Goal: Information Seeking & Learning: Understand process/instructions

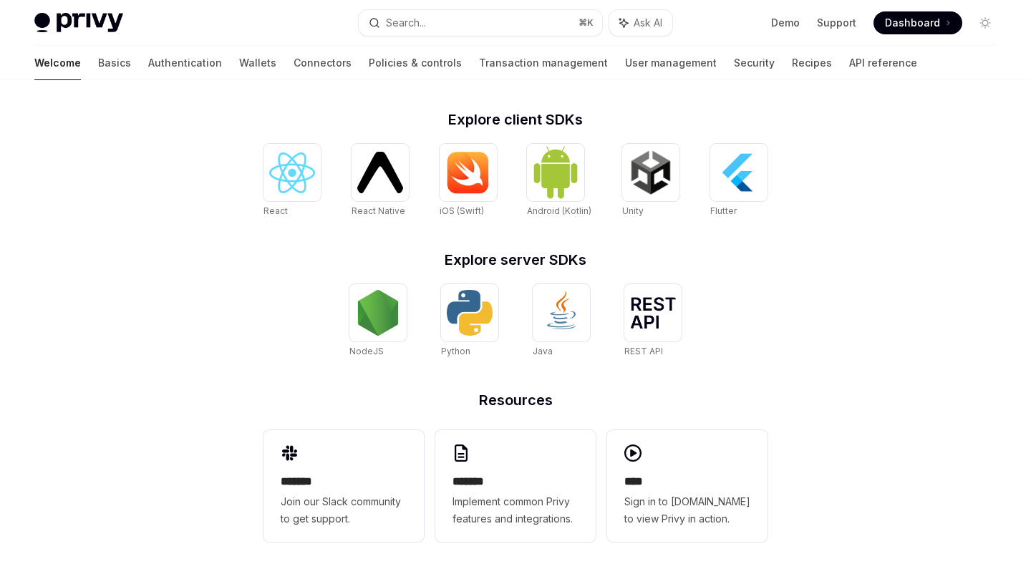
scroll to position [574, 0]
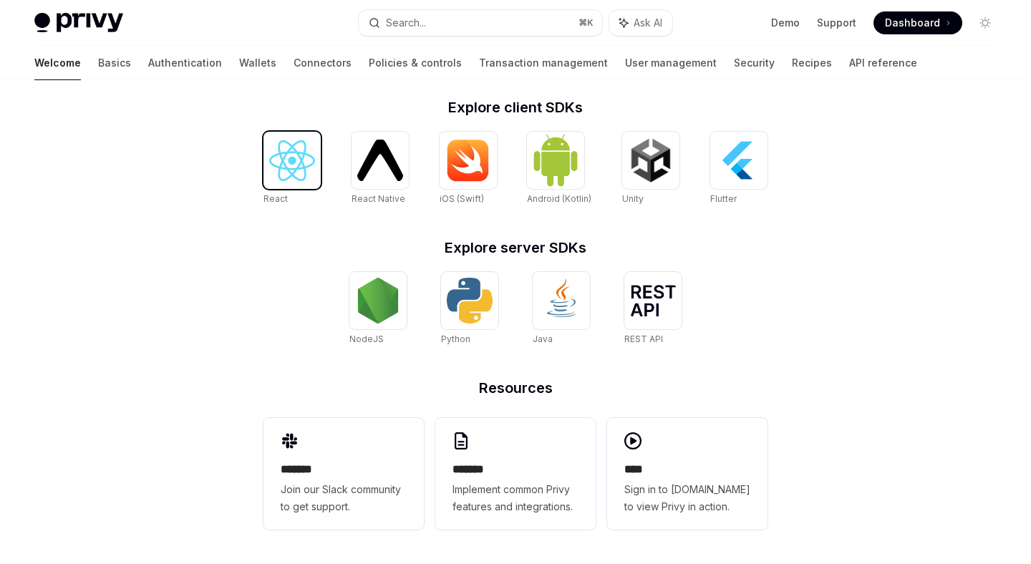
click at [304, 145] on img at bounding box center [292, 160] width 46 height 41
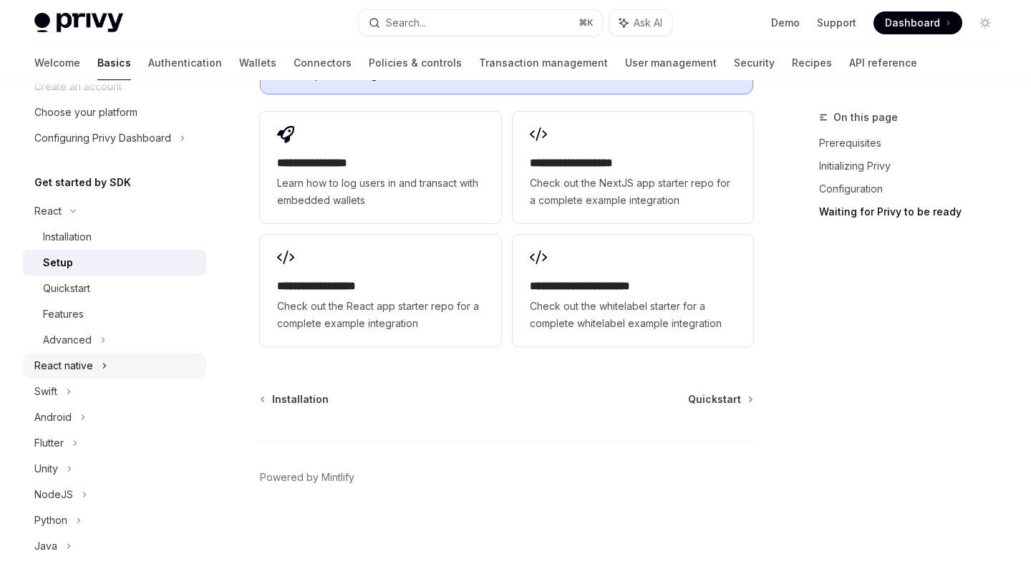
scroll to position [135, 0]
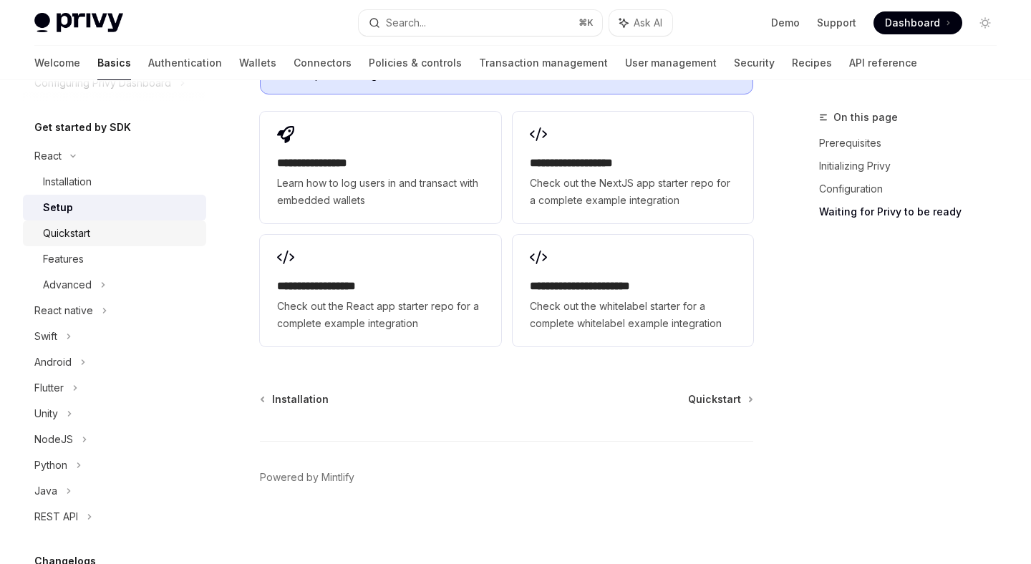
click at [157, 241] on div "Quickstart" at bounding box center [120, 233] width 155 height 17
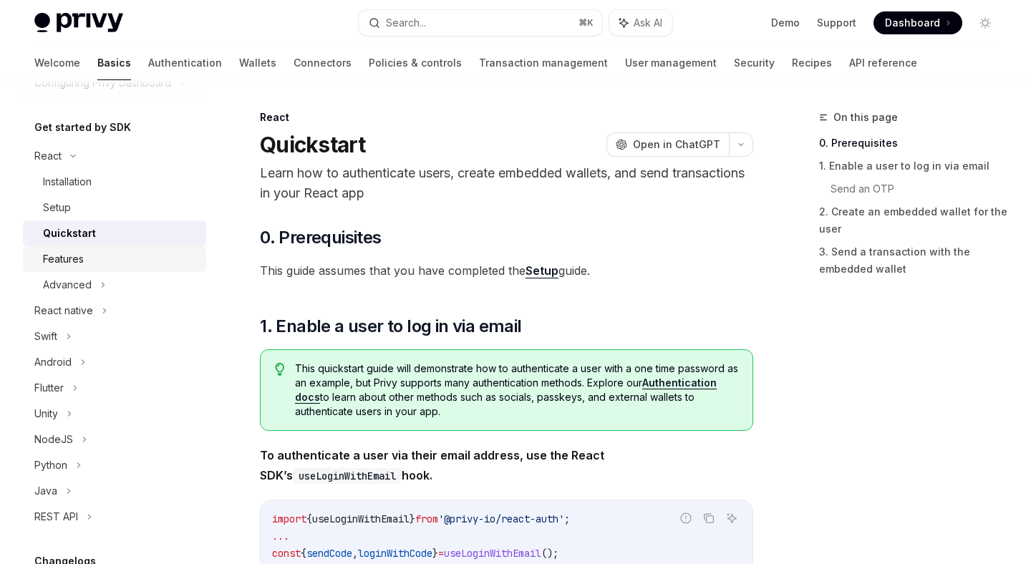
click at [77, 263] on div "Features" at bounding box center [63, 259] width 41 height 17
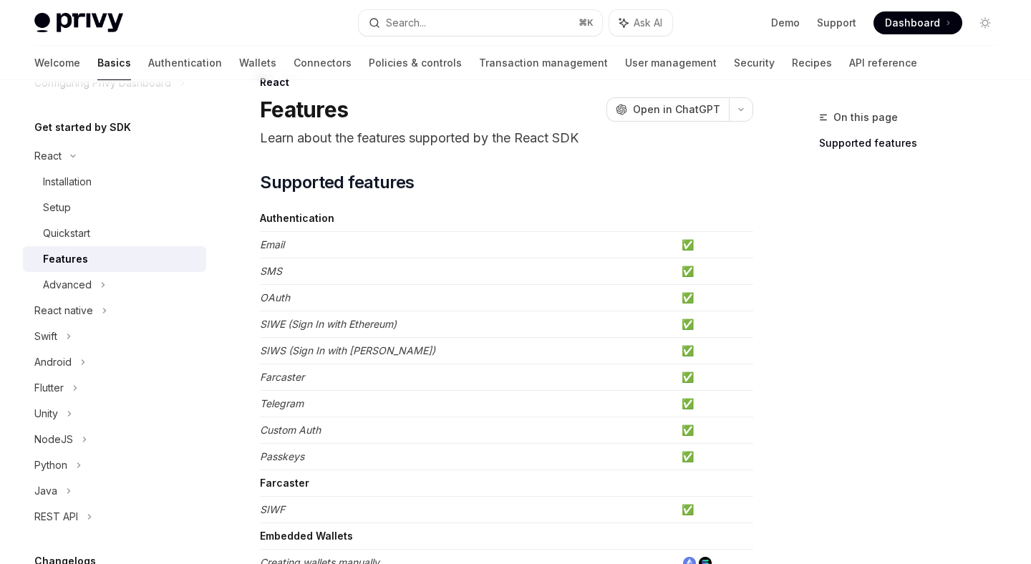
scroll to position [34, 0]
click at [90, 287] on div "Advanced" at bounding box center [67, 284] width 49 height 17
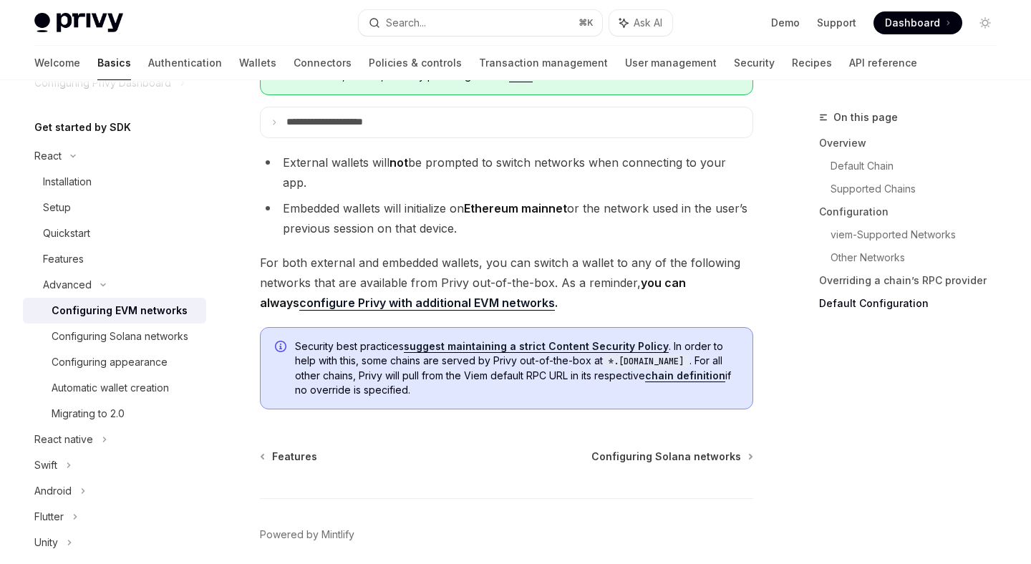
scroll to position [3837, 0]
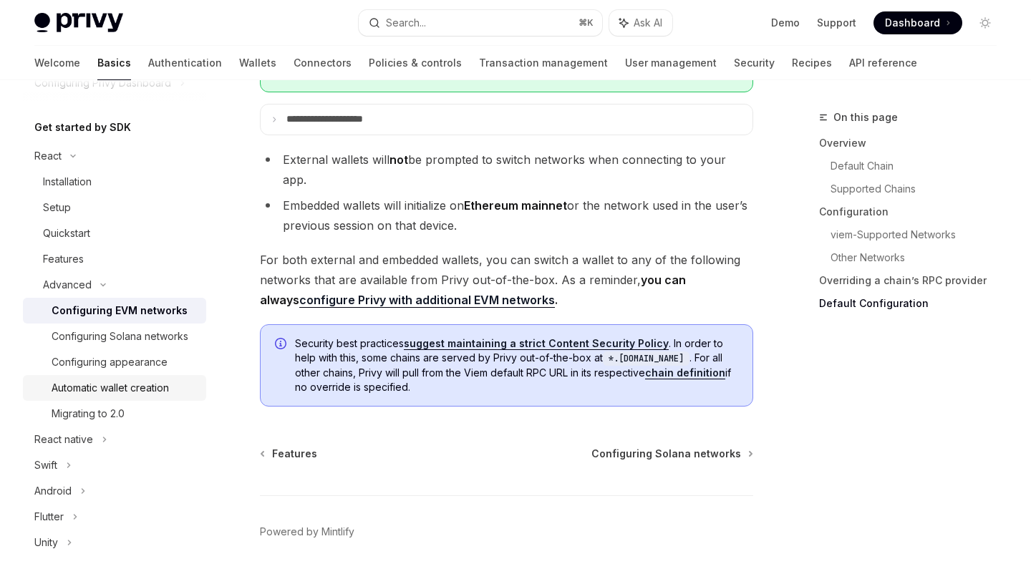
click at [119, 384] on div "Automatic wallet creation" at bounding box center [110, 388] width 117 height 17
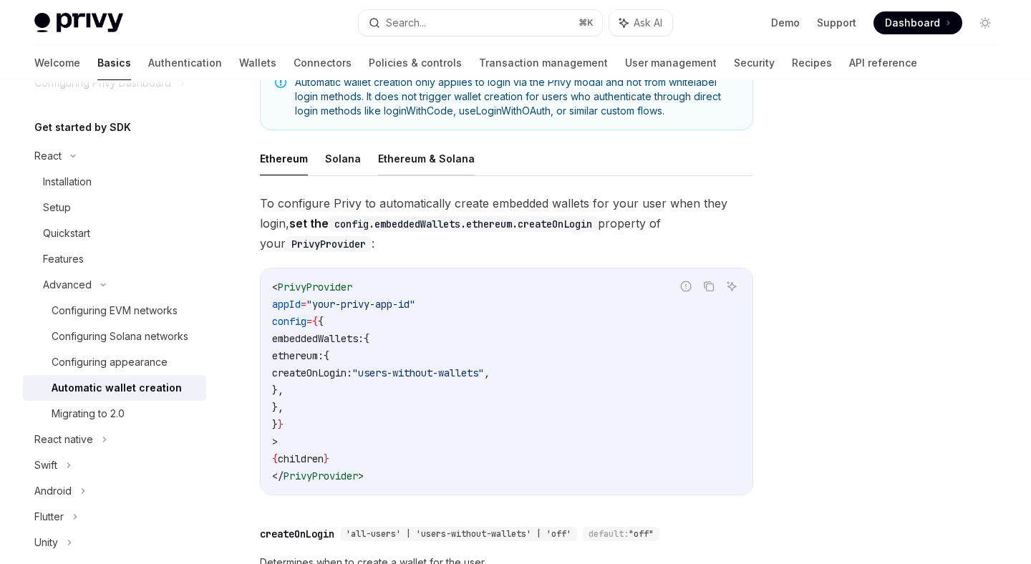
scroll to position [276, 0]
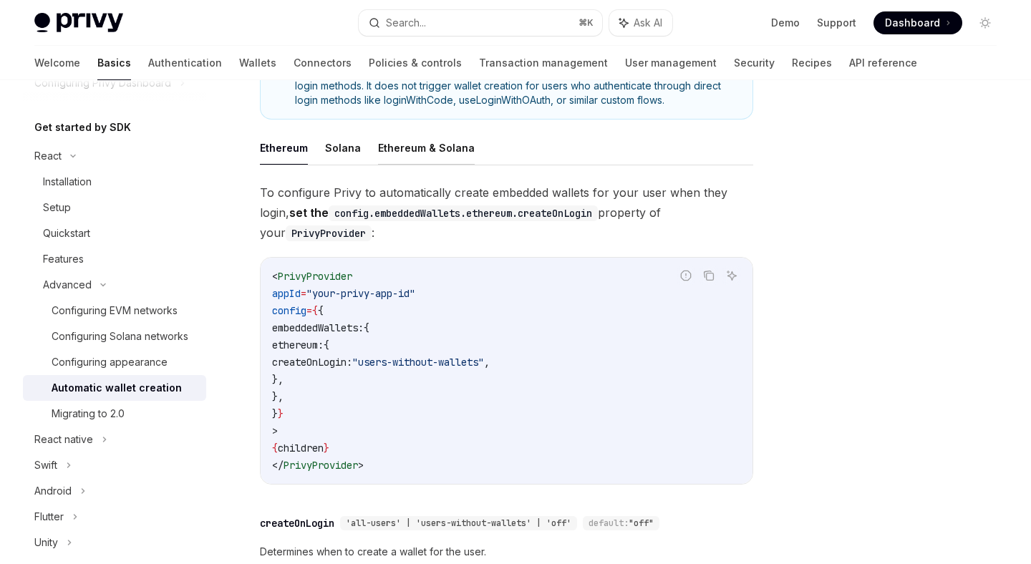
click at [400, 131] on button "Ethereum & Solana" at bounding box center [426, 148] width 97 height 34
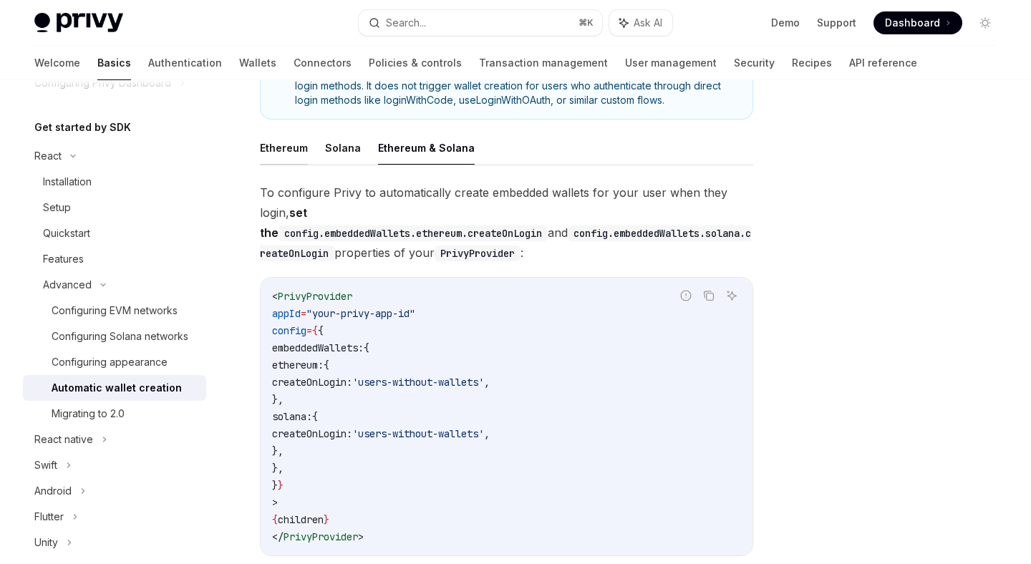
click at [302, 134] on button "Ethereum" at bounding box center [284, 148] width 48 height 34
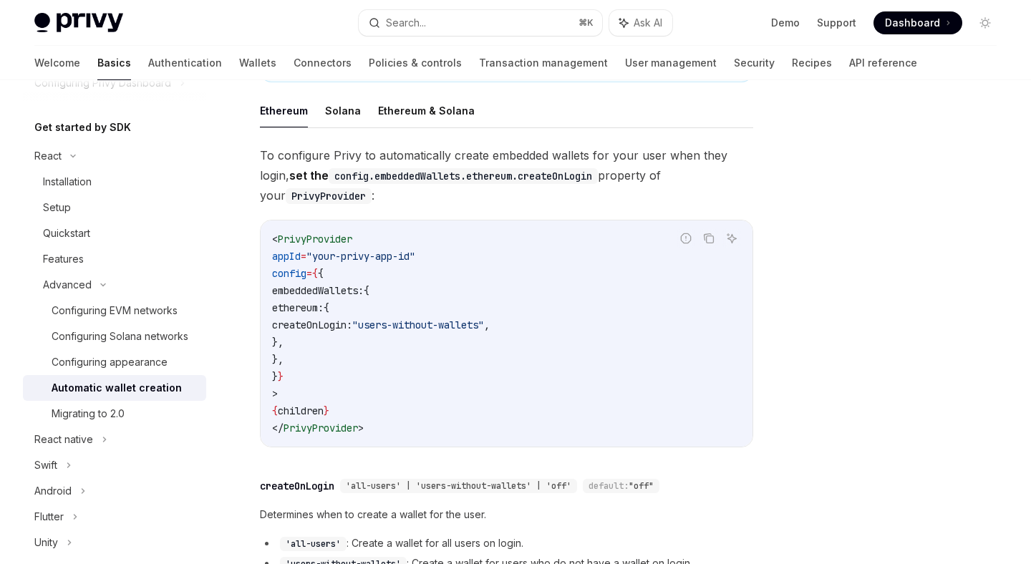
scroll to position [309, 0]
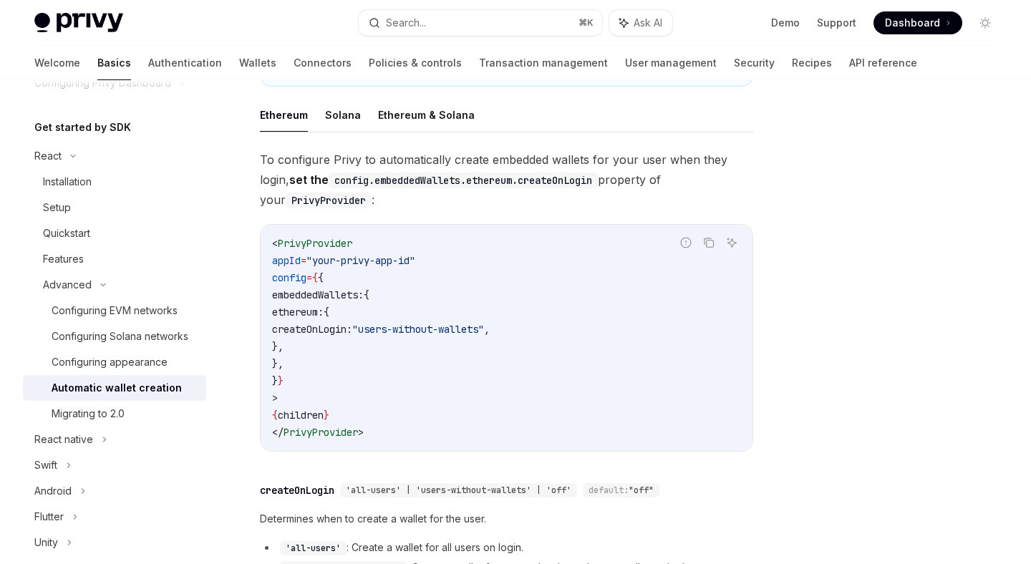
drag, startPoint x: 320, startPoint y: 279, endPoint x: 357, endPoint y: 349, distance: 79.5
click at [357, 349] on code "< PrivyProvider appId = "your-privy-app-id" config = { { embeddedWallets: { eth…" at bounding box center [506, 338] width 469 height 206
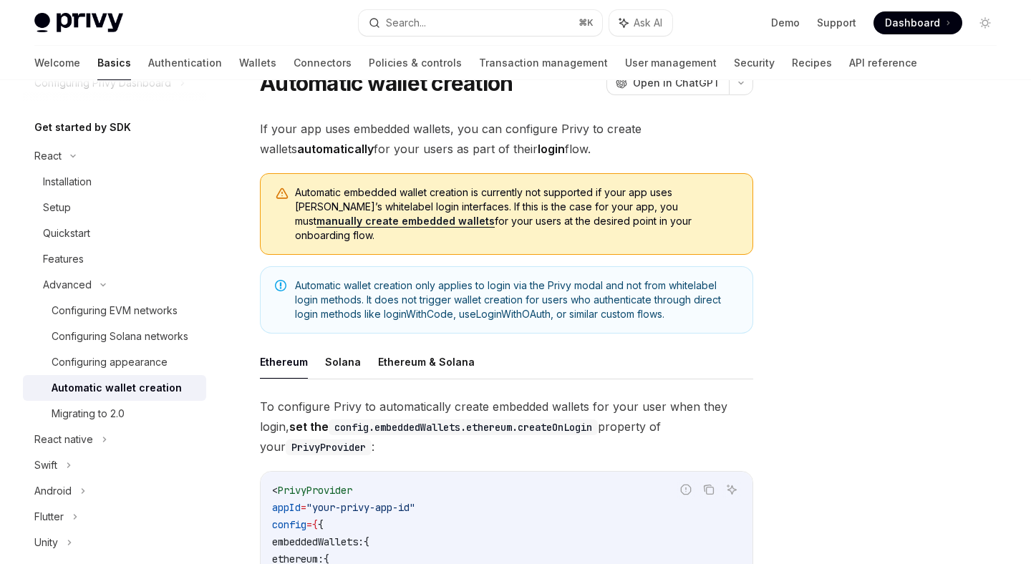
scroll to position [72, 0]
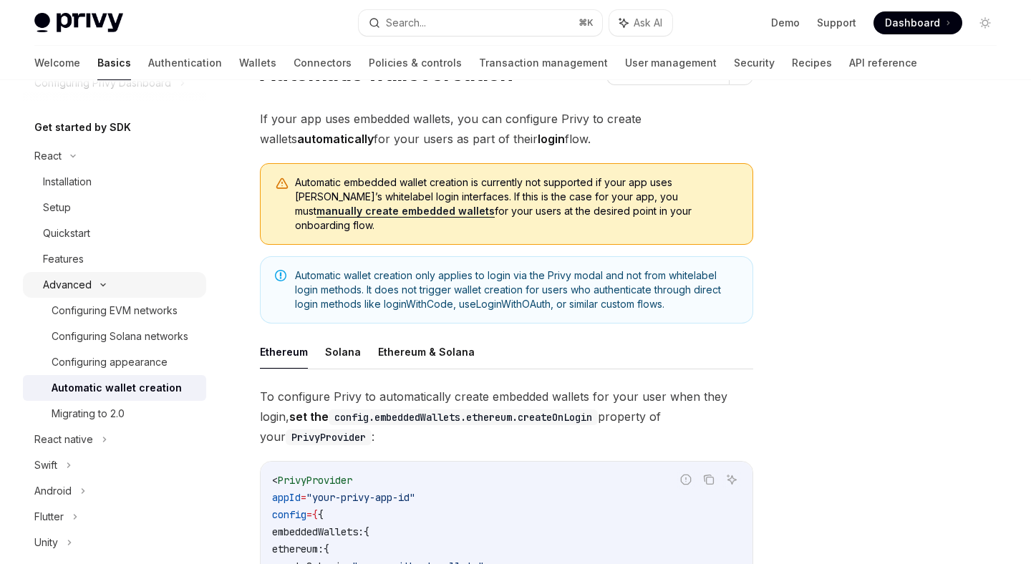
click at [99, 282] on icon at bounding box center [103, 285] width 17 height 6
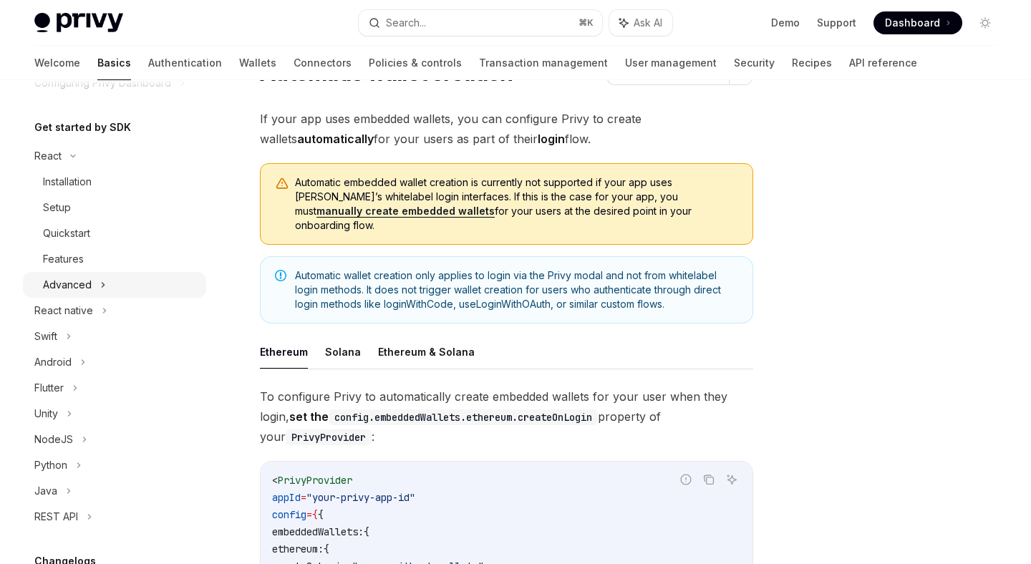
click at [99, 282] on div "Advanced" at bounding box center [114, 285] width 183 height 26
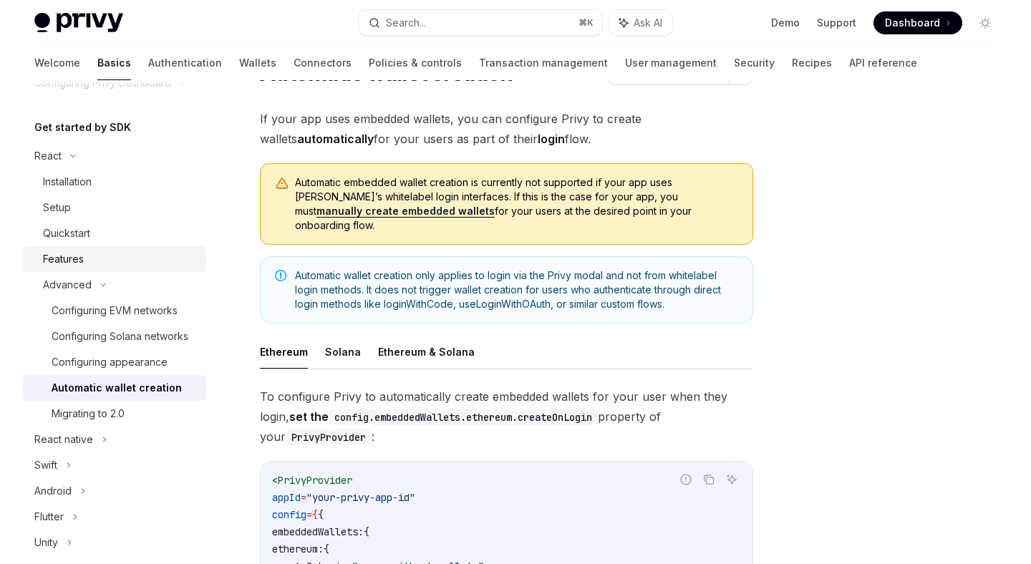
click at [91, 258] on div "Features" at bounding box center [120, 259] width 155 height 17
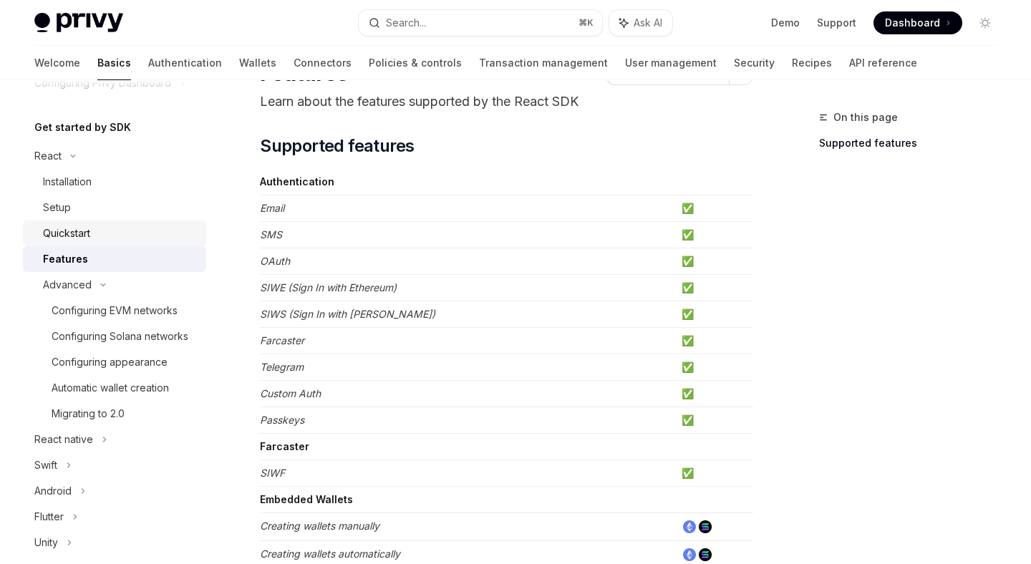
click at [92, 243] on link "Quickstart" at bounding box center [114, 234] width 183 height 26
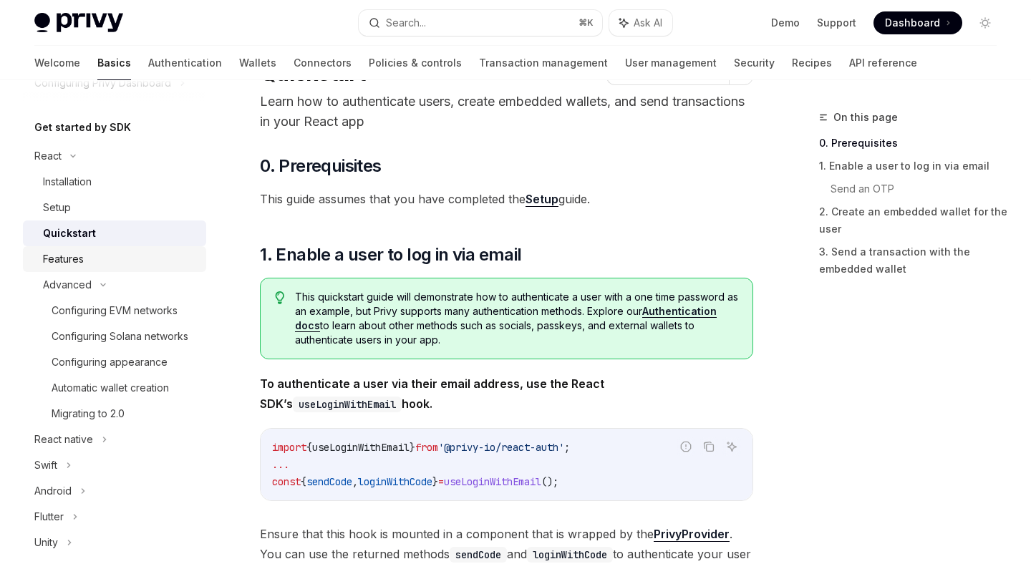
click at [92, 257] on div "Features" at bounding box center [120, 259] width 155 height 17
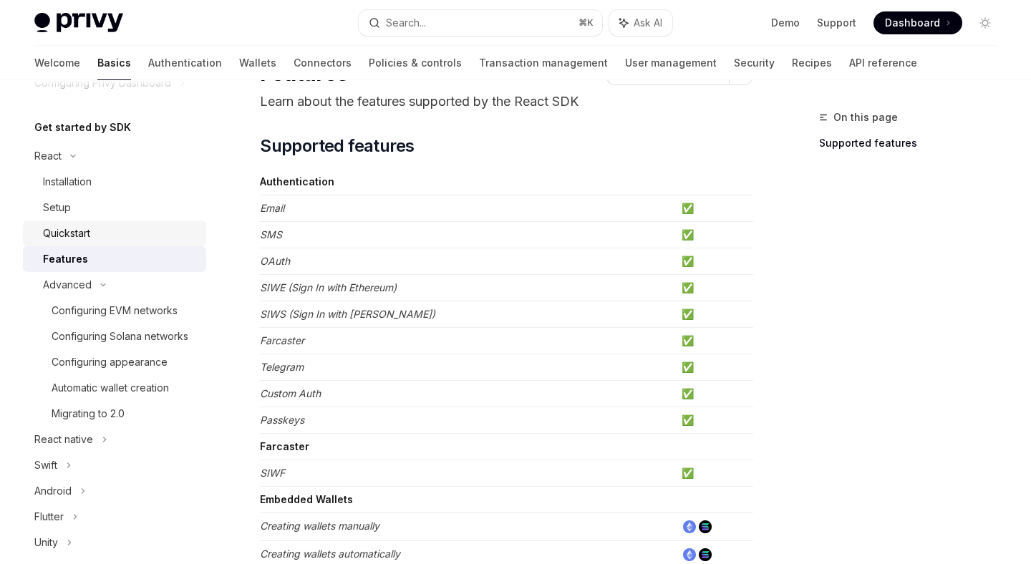
click at [95, 232] on div "Quickstart" at bounding box center [120, 233] width 155 height 17
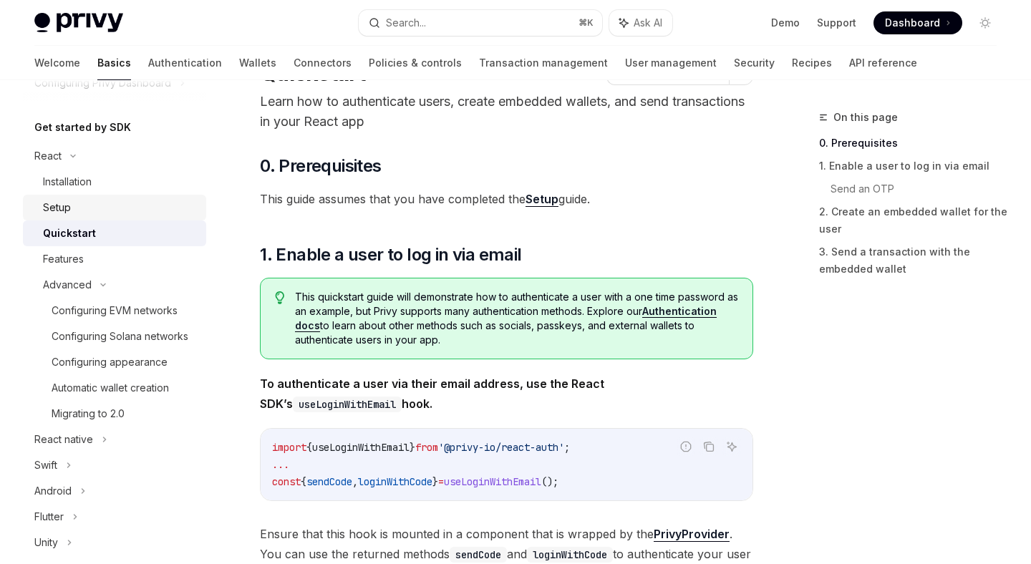
click at [74, 208] on div "Setup" at bounding box center [120, 207] width 155 height 17
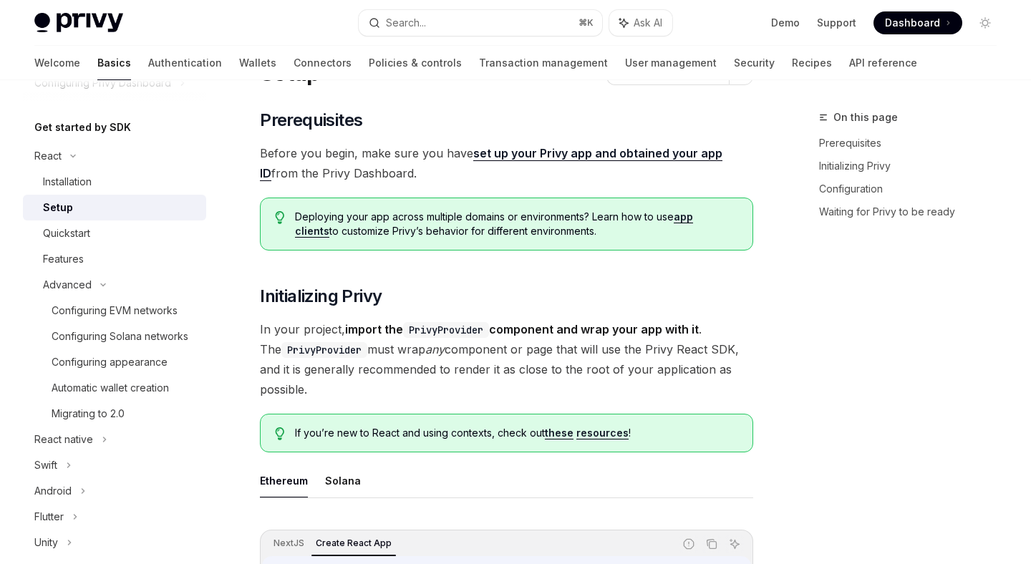
type textarea "*"
